Goal: Obtain resource: Download file/media

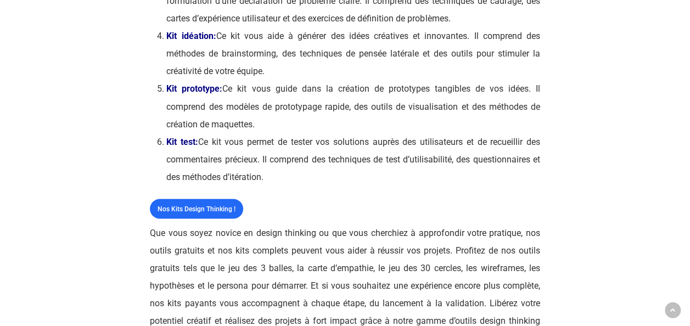
scroll to position [933, 0]
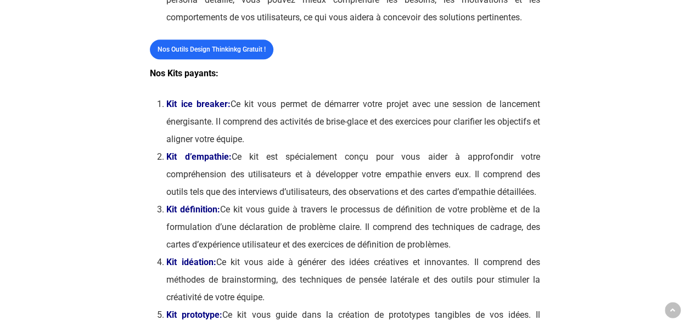
scroll to position [713, 0]
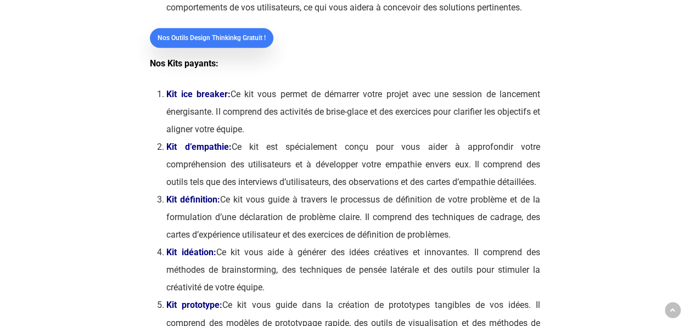
click at [246, 37] on span "Nos outils Design Thinkinkg gratuit !" at bounding box center [211, 37] width 108 height 11
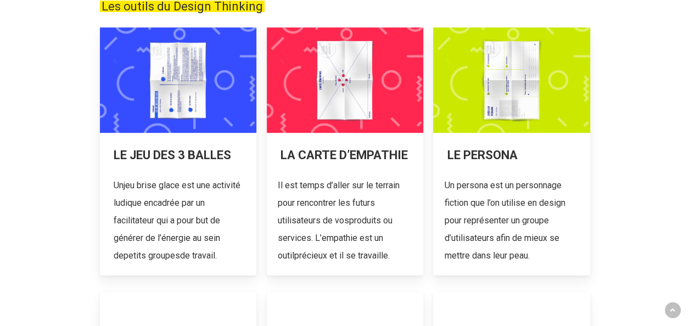
scroll to position [219, 0]
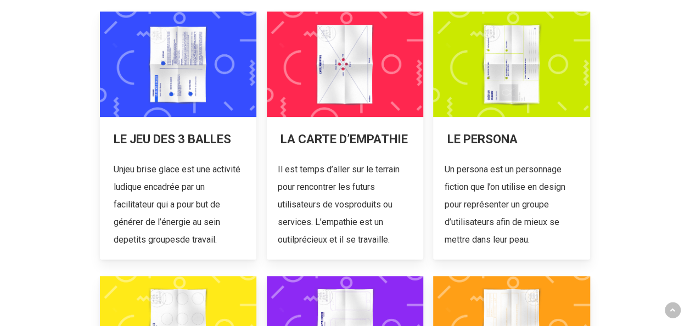
click at [532, 131] on link at bounding box center [511, 136] width 157 height 248
click at [346, 75] on link at bounding box center [345, 136] width 157 height 248
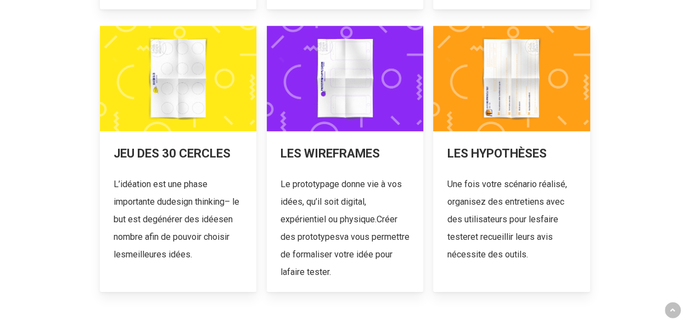
scroll to position [494, 0]
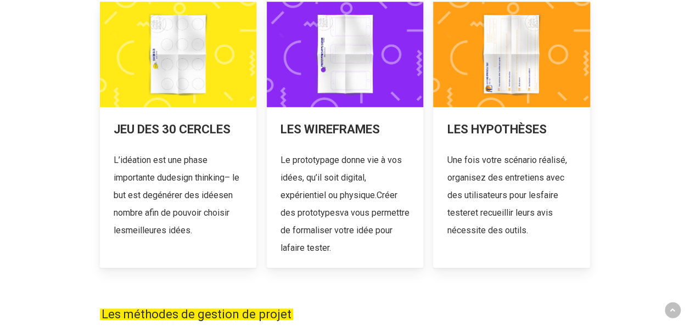
click at [314, 77] on link at bounding box center [345, 135] width 157 height 266
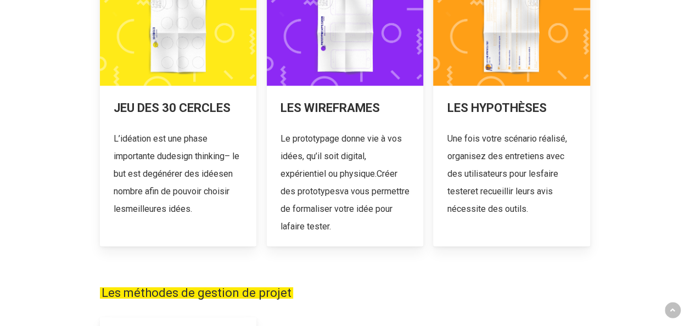
scroll to position [549, 0]
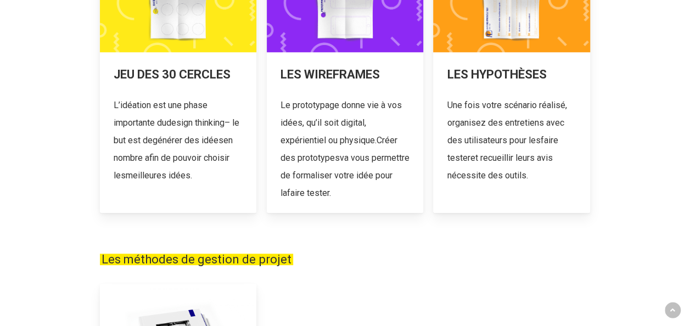
click at [522, 88] on link at bounding box center [511, 80] width 157 height 266
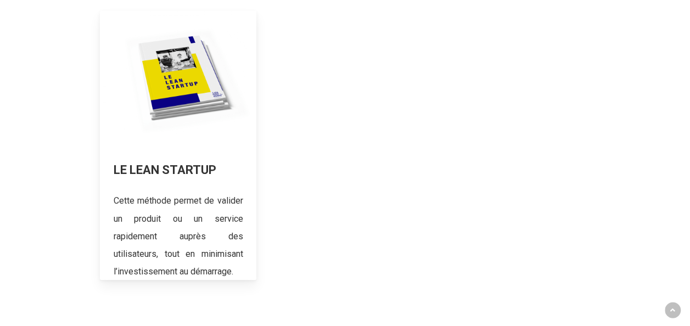
scroll to position [823, 0]
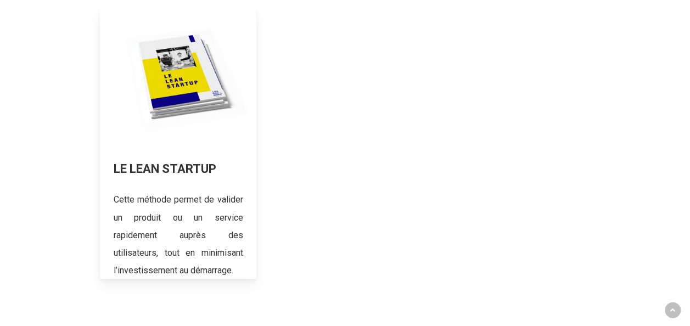
click at [189, 82] on link at bounding box center [178, 143] width 157 height 269
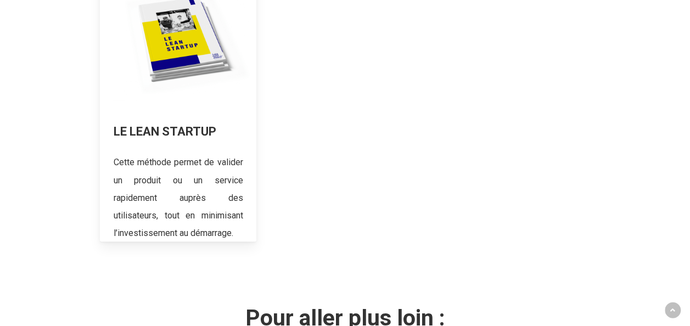
scroll to position [878, 0]
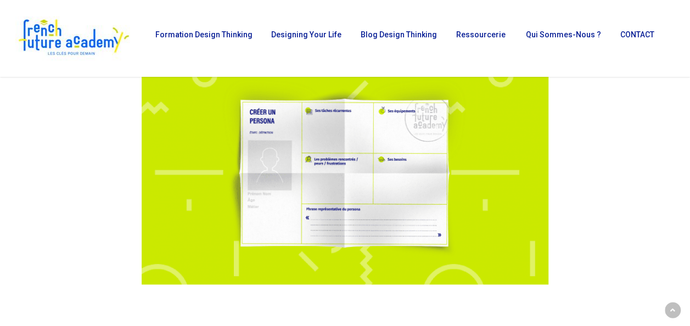
scroll to position [768, 0]
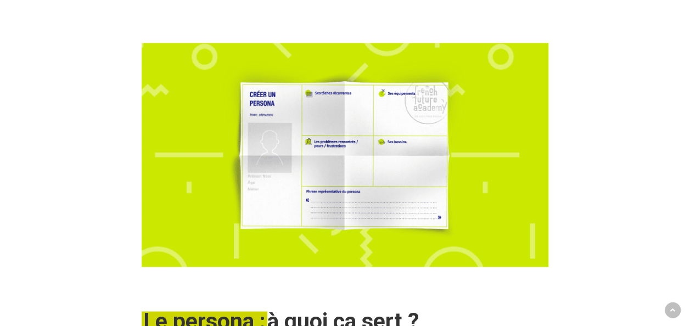
click at [330, 165] on img at bounding box center [345, 155] width 407 height 224
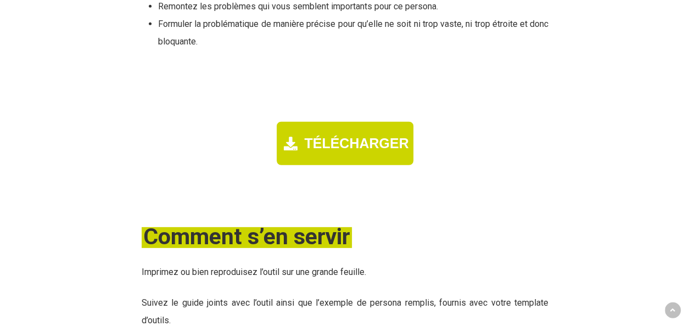
click at [341, 121] on div "TÉLÉCHARGER" at bounding box center [344, 144] width 138 height 46
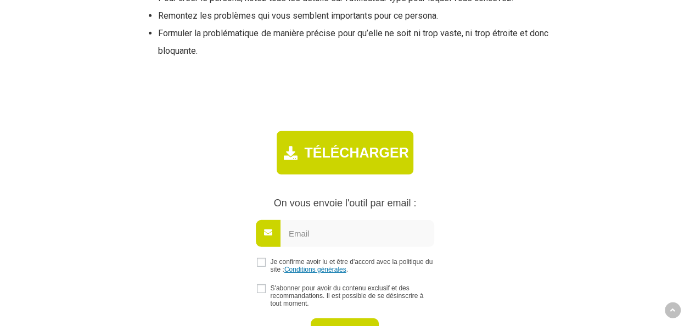
scroll to position [1472, 0]
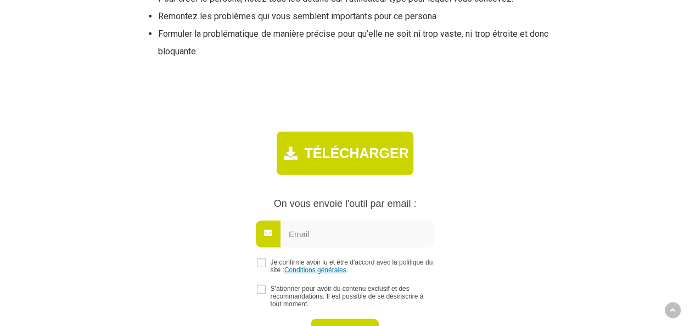
click at [315, 221] on input "email" at bounding box center [357, 234] width 154 height 27
type input "emeline.lamain@trixell-thalesgroup.com"
click at [254, 258] on p "Je confirme avoir lu et être d'accord avec la politique du site : Conditions gé…" at bounding box center [345, 265] width 385 height 15
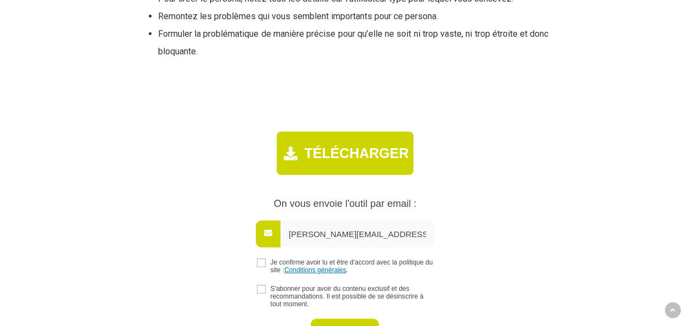
click at [264, 258] on p "Je confirme avoir lu et être d'accord avec la politique du site : Conditions gé…" at bounding box center [345, 265] width 385 height 15
drag, startPoint x: 264, startPoint y: 230, endPoint x: 261, endPoint y: 225, distance: 6.1
click at [261, 258] on input "checkbox" at bounding box center [261, 262] width 9 height 9
checkbox input "true"
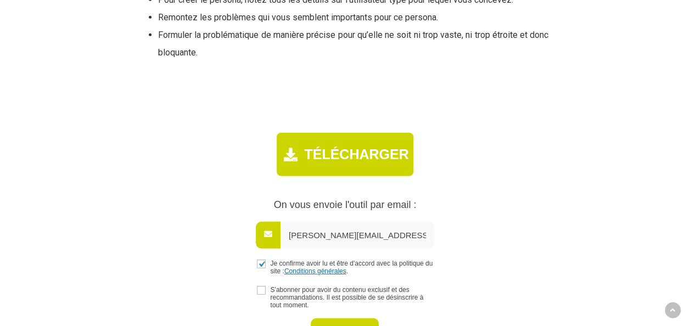
scroll to position [1470, 0]
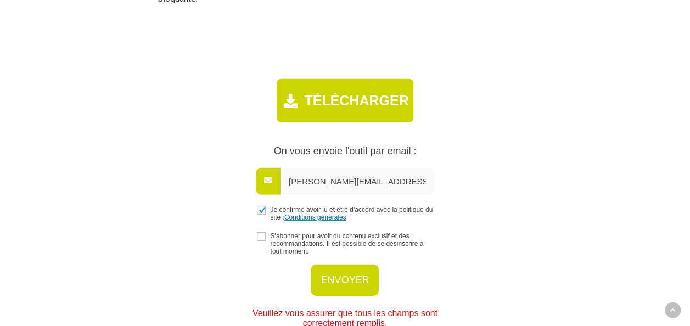
scroll to position [1525, 0]
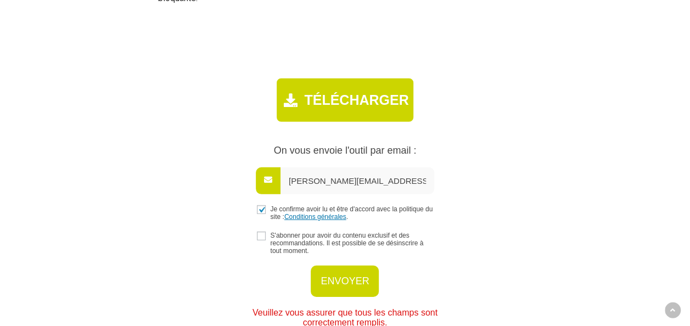
click at [348, 167] on input "emeline.lamain@trixell-thalesgroup.com" at bounding box center [357, 180] width 154 height 27
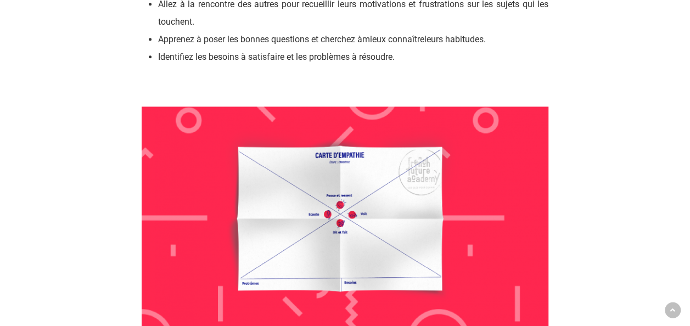
scroll to position [823, 0]
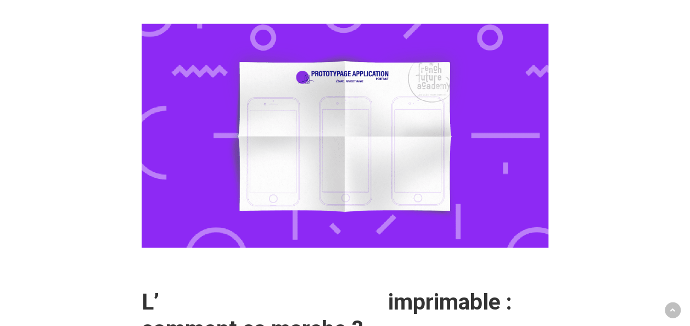
scroll to position [933, 0]
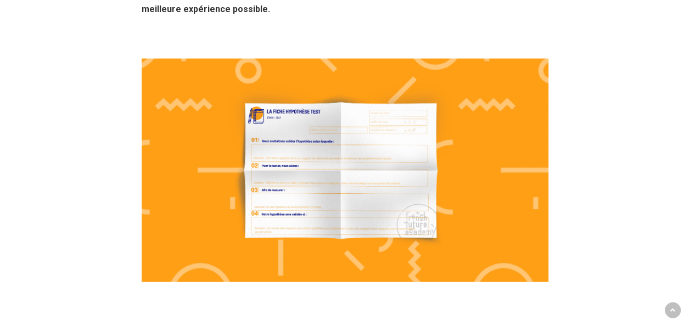
scroll to position [1207, 0]
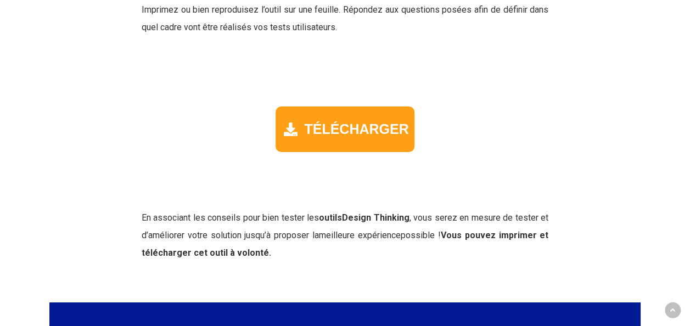
click at [380, 137] on span "TÉLÉCHARGER" at bounding box center [356, 129] width 104 height 16
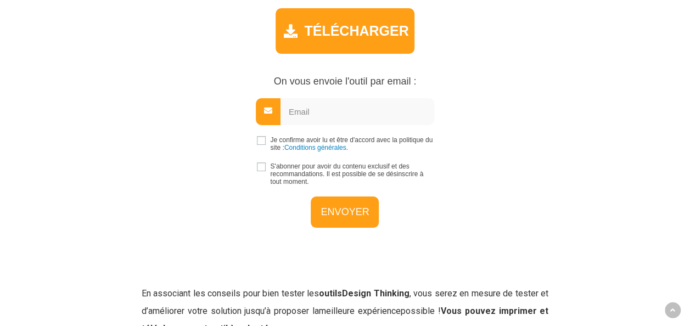
scroll to position [1966, 0]
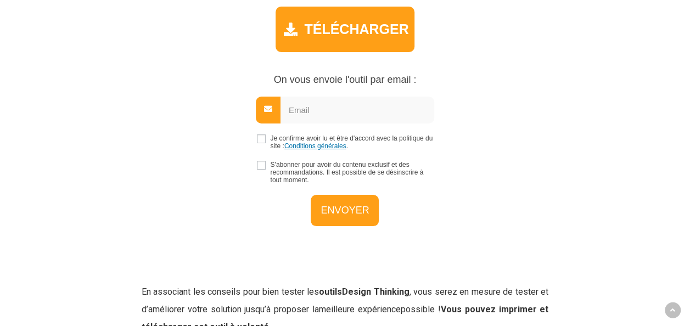
click at [323, 123] on input "email" at bounding box center [357, 110] width 154 height 27
type input "[PERSON_NAME][EMAIL_ADDRESS][DOMAIN_NAME]"
click at [260, 143] on input "checkbox" at bounding box center [261, 138] width 9 height 9
checkbox input "true"
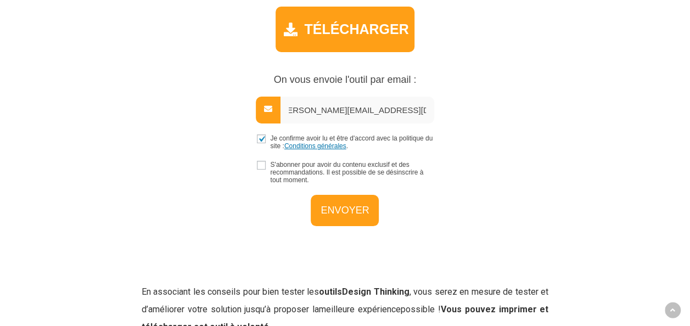
scroll to position [0, 0]
click at [346, 222] on input "ENVOYER" at bounding box center [345, 208] width 68 height 31
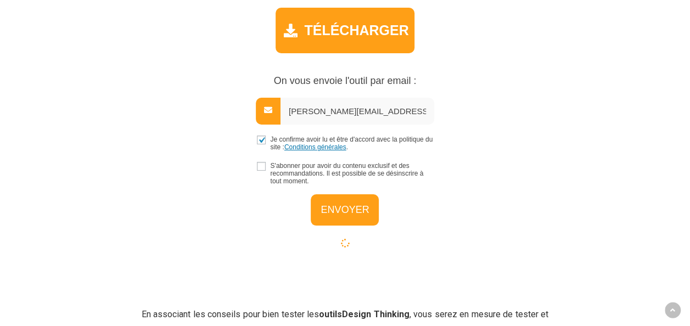
scroll to position [1964, 0]
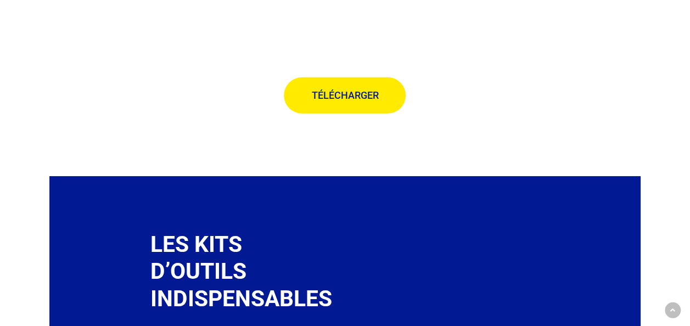
scroll to position [1591, 0]
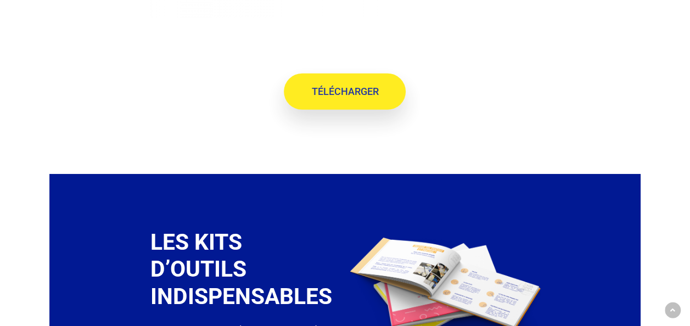
click at [348, 97] on span "TÉLÉCHARGER" at bounding box center [344, 91] width 67 height 11
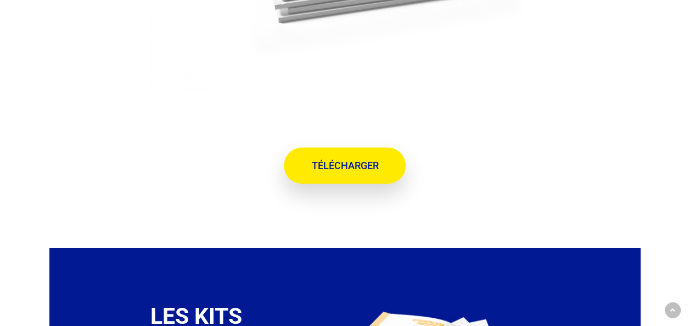
scroll to position [1527, 0]
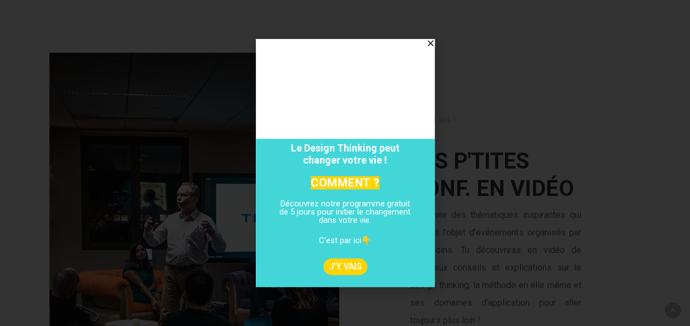
scroll to position [1729, 0]
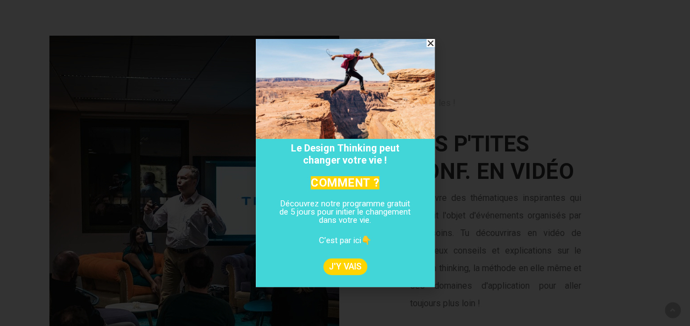
click at [429, 41] on icon "Close" at bounding box center [430, 43] width 8 height 8
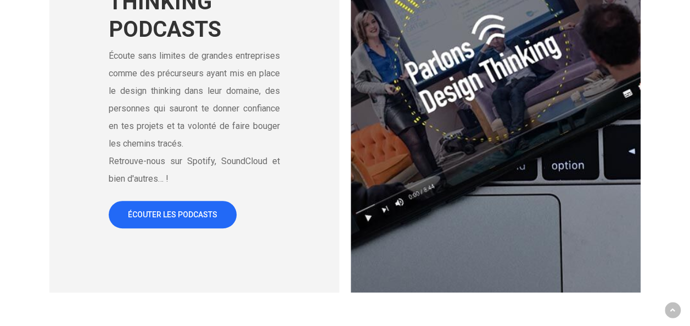
scroll to position [2311, 0]
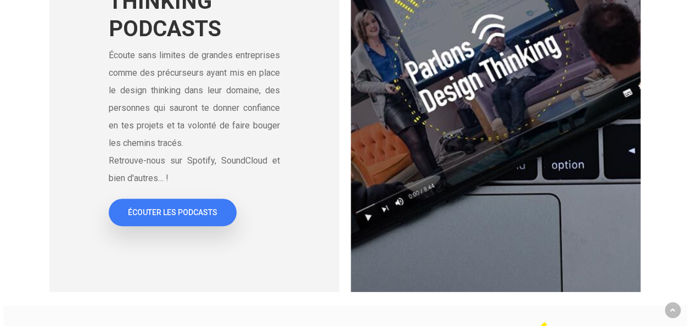
click at [189, 218] on span "ÉCOUTER LES PODCASTS" at bounding box center [172, 212] width 89 height 11
